Goal: Information Seeking & Learning: Learn about a topic

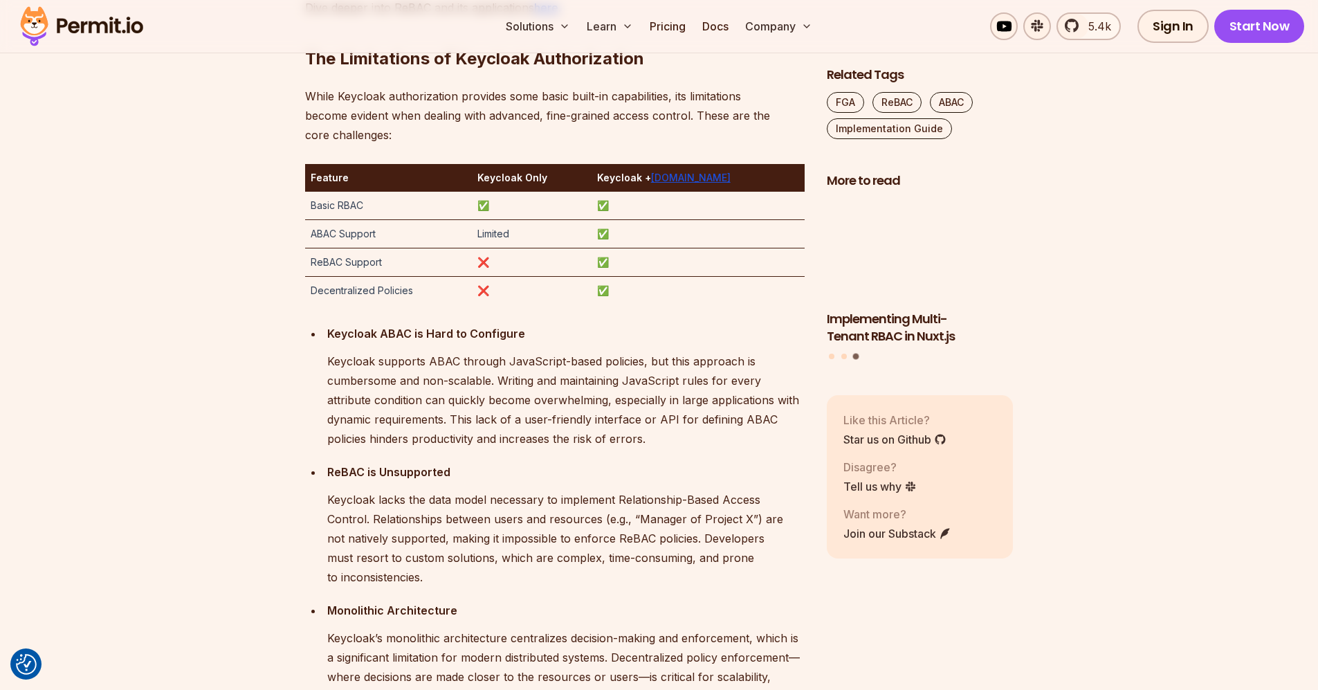
scroll to position [2436, 0]
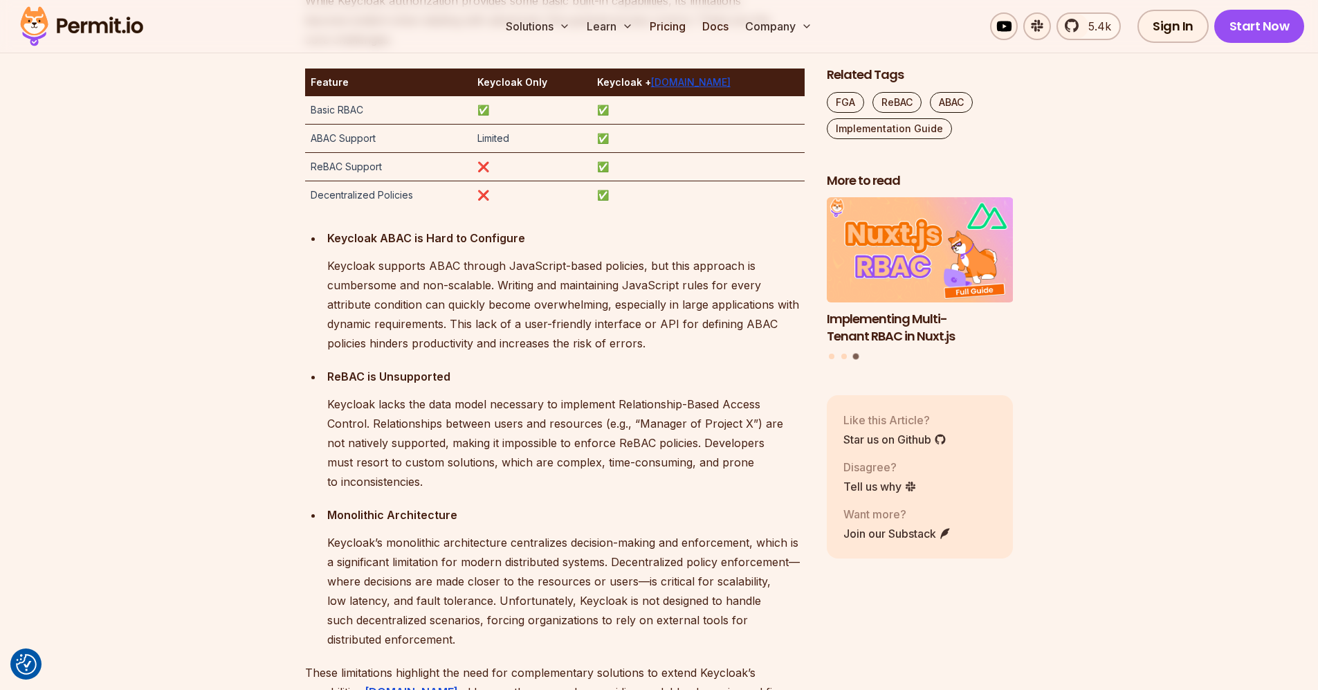
click at [353, 268] on p "Keycloak supports ABAC through JavaScript-based policies, but this approach is …" at bounding box center [565, 304] width 477 height 97
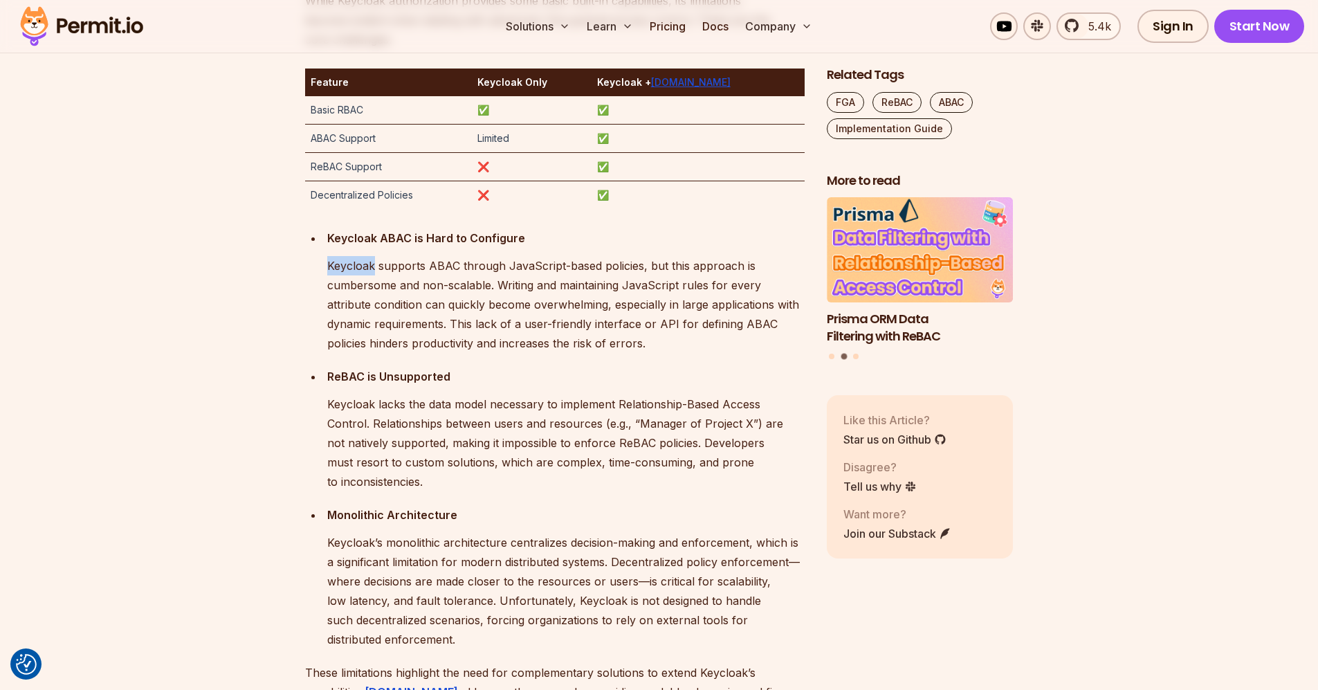
click at [363, 267] on p "Keycloak supports ABAC through JavaScript-based policies, but this approach is …" at bounding box center [565, 304] width 477 height 97
click at [363, 266] on p "Keycloak supports ABAC through JavaScript-based policies, but this approach is …" at bounding box center [565, 304] width 477 height 97
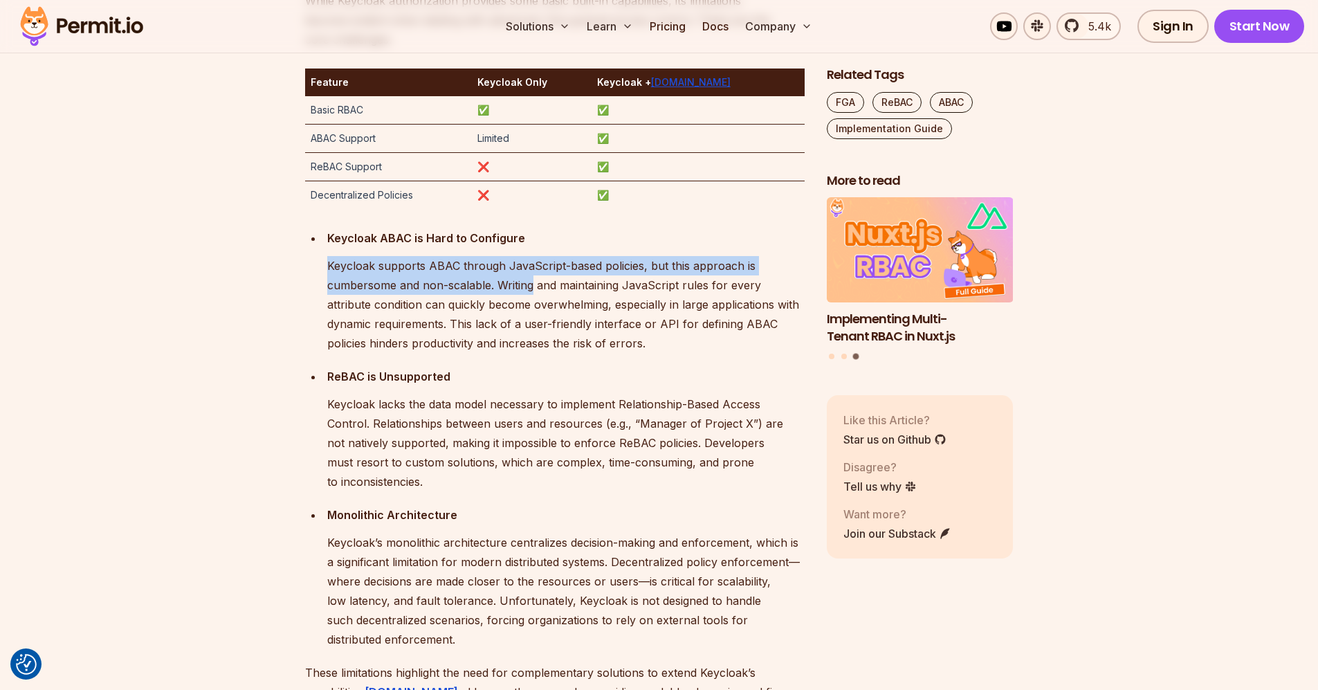
click at [496, 284] on p "Keycloak supports ABAC through JavaScript-based policies, but this approach is …" at bounding box center [565, 304] width 477 height 97
click at [490, 284] on p "Keycloak supports ABAC through JavaScript-based policies, but this approach is …" at bounding box center [565, 304] width 477 height 97
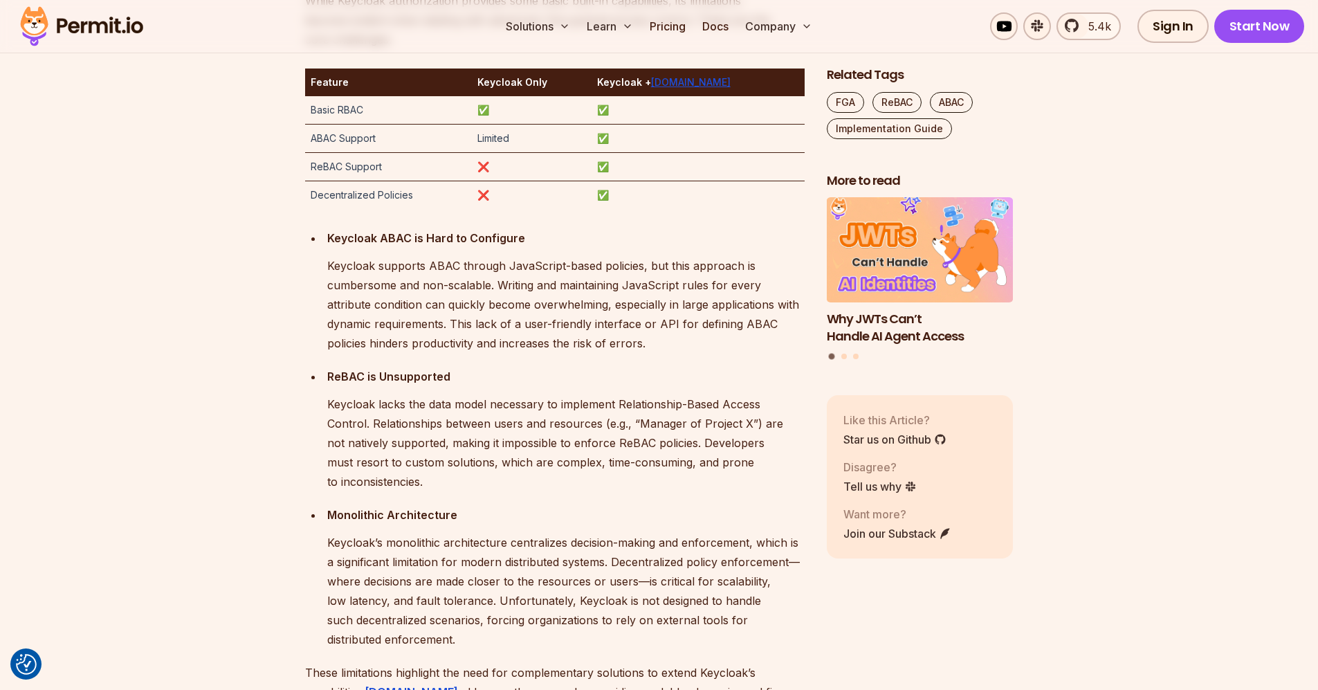
click at [556, 284] on p "Keycloak supports ABAC through JavaScript-based policies, but this approach is …" at bounding box center [565, 304] width 477 height 97
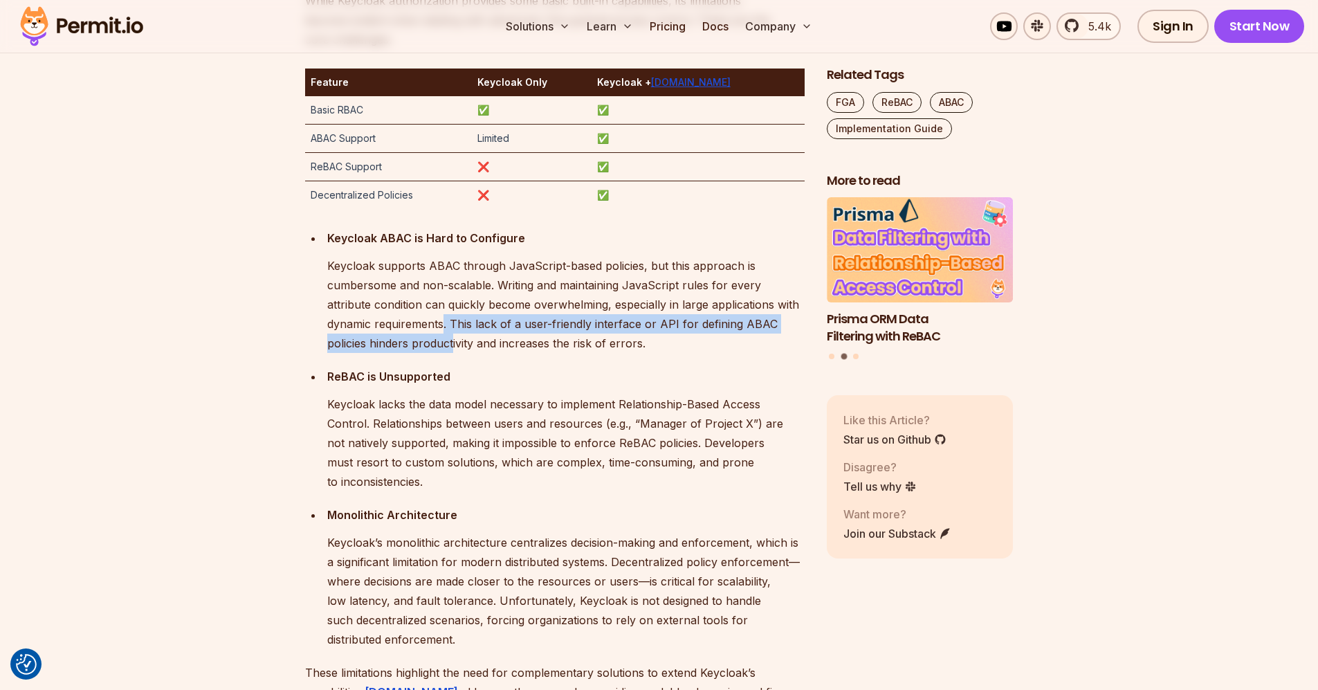
drag, startPoint x: 396, startPoint y: 325, endPoint x: 410, endPoint y: 350, distance: 28.5
click at [410, 350] on p "Keycloak supports ABAC through JavaScript-based policies, but this approach is …" at bounding box center [565, 304] width 477 height 97
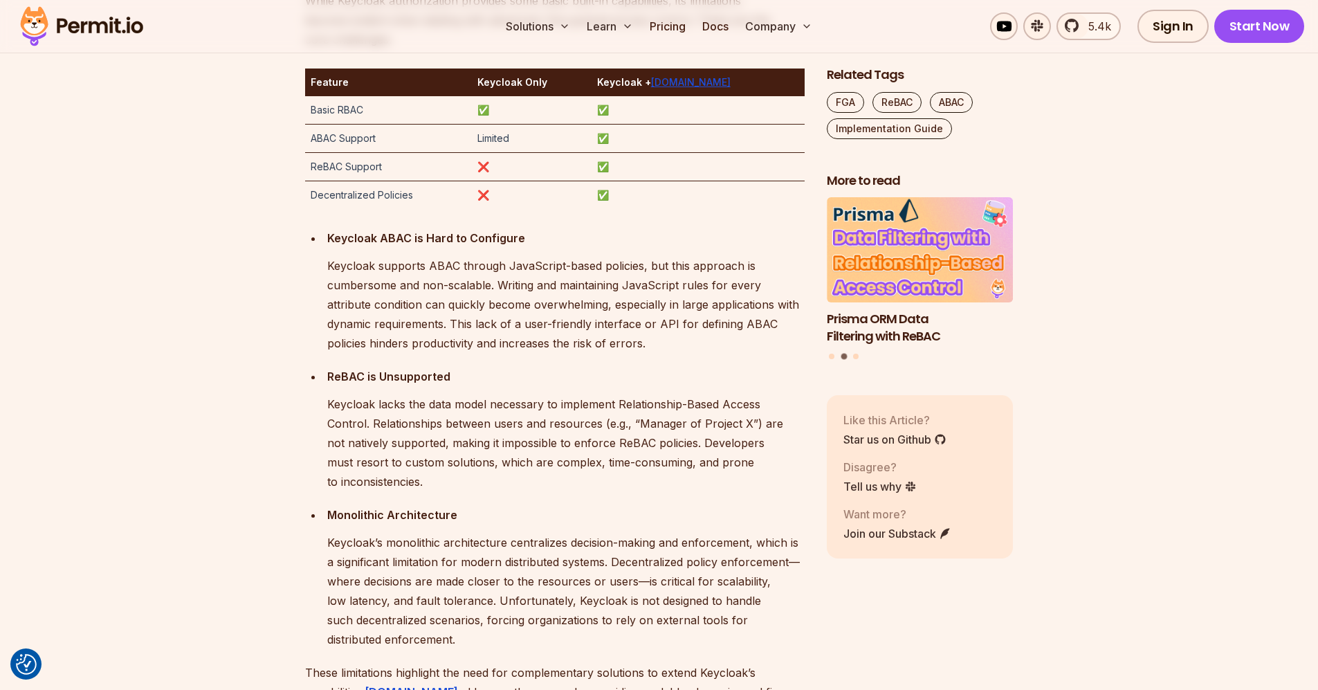
click at [516, 309] on p "Keycloak supports ABAC through JavaScript-based policies, but this approach is …" at bounding box center [565, 304] width 477 height 97
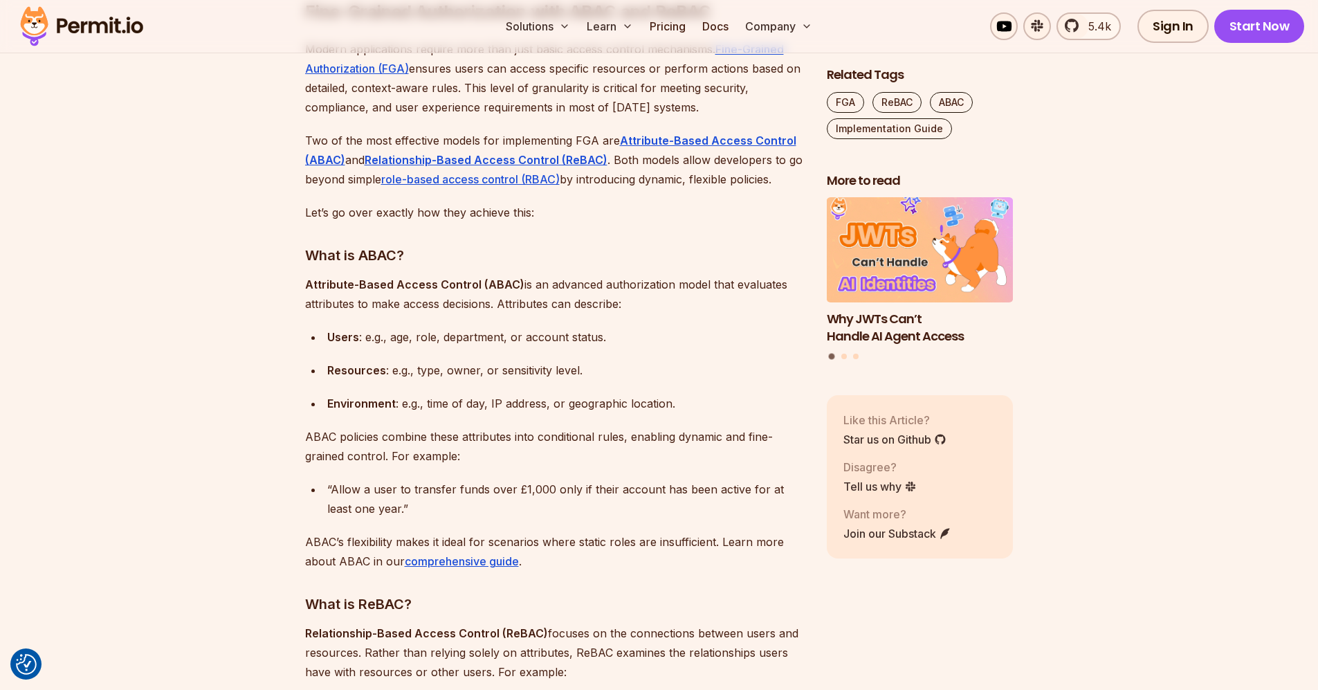
scroll to position [1661, 0]
